Goal: Transaction & Acquisition: Purchase product/service

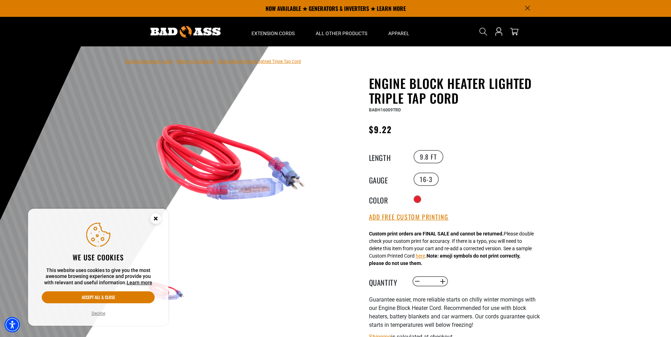
click at [153, 219] on circle "Close this option" at bounding box center [156, 218] width 11 height 11
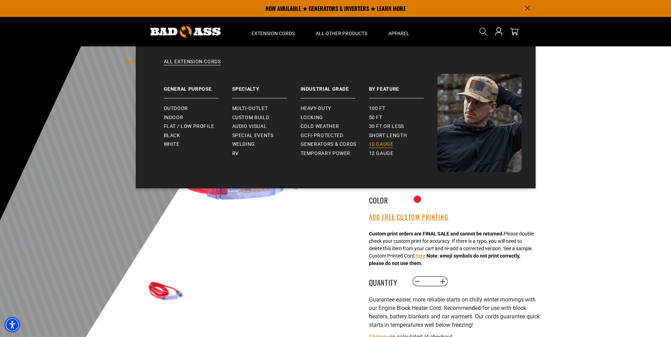
click at [385, 142] on span "10 gauge" at bounding box center [381, 144] width 25 height 6
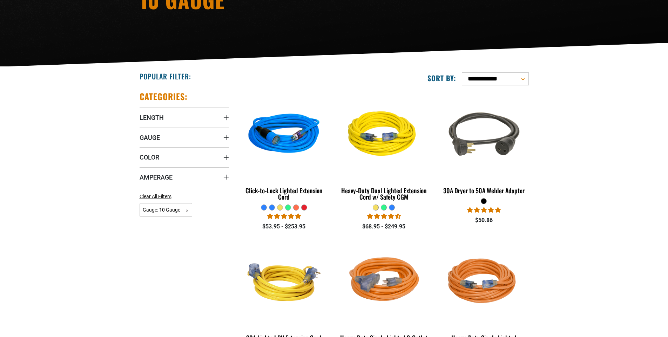
scroll to position [140, 0]
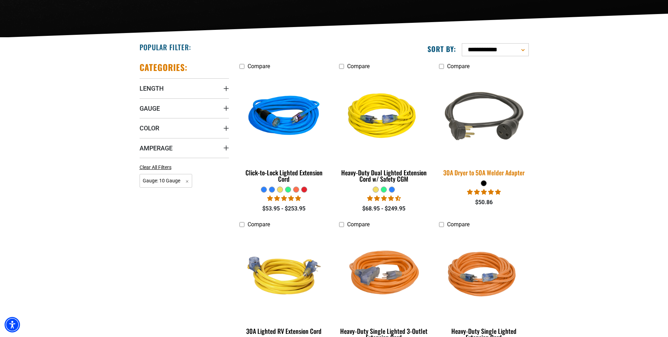
click at [495, 172] on div "30A Dryer to 50A Welder Adapter" at bounding box center [483, 172] width 89 height 6
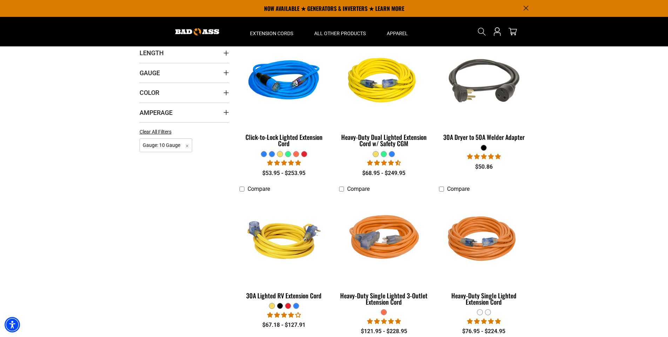
scroll to position [140, 0]
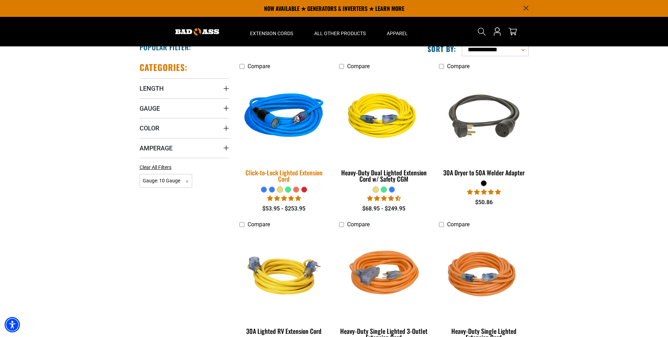
click at [310, 174] on div "Click-to-Lock Lighted Extension Cord" at bounding box center [284, 175] width 89 height 13
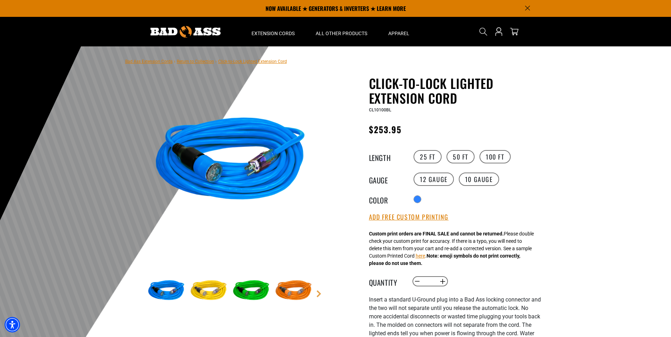
click at [217, 182] on img at bounding box center [230, 161] width 169 height 169
click at [211, 296] on img at bounding box center [208, 290] width 41 height 41
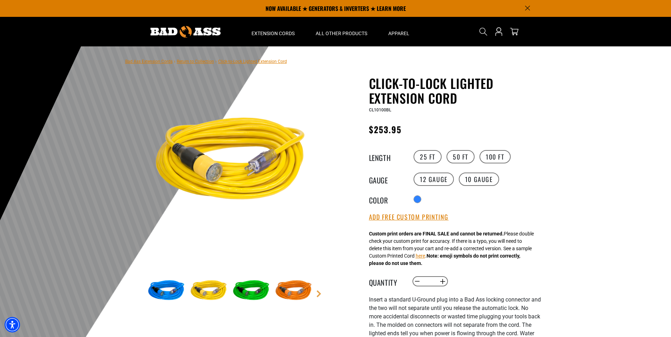
click at [254, 294] on img at bounding box center [251, 290] width 41 height 41
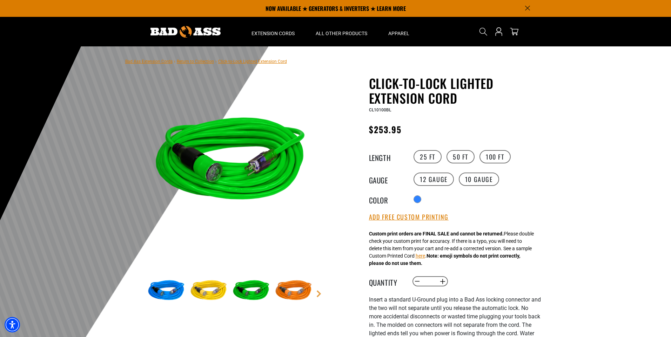
click at [298, 294] on img at bounding box center [293, 290] width 41 height 41
